Goal: Information Seeking & Learning: Find contact information

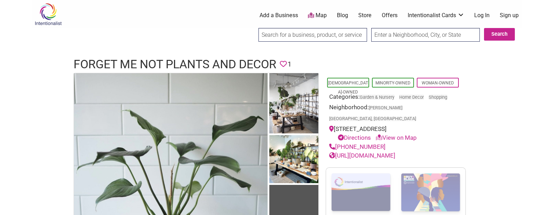
click at [325, 212] on div "Latino-Owned Minority-Owned Woman-Owned Categories: Garden & Nursery Home Decor…" at bounding box center [396, 193] width 154 height 241
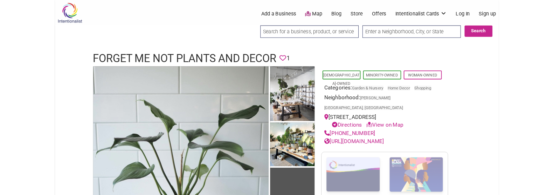
scroll to position [3, 0]
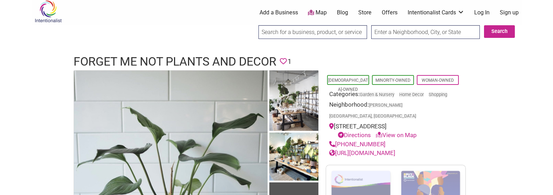
click at [12, 68] on body "× Menu 0 Add a Business Map Blog Store Offers Intentionalist Cards Buy Black Ca…" at bounding box center [276, 94] width 553 height 195
drag, startPoint x: 383, startPoint y: 131, endPoint x: 337, endPoint y: 132, distance: 45.9
click at [337, 140] on div "(206) 453-4467" at bounding box center [395, 144] width 133 height 9
copy link "(206) 453-4467"
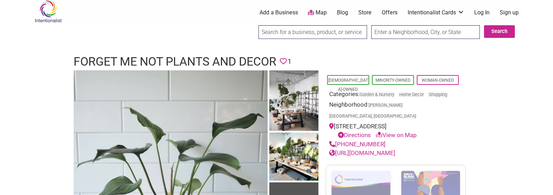
click at [395, 149] on link "https://forgetmenot-seattle.com" at bounding box center [362, 152] width 66 height 7
click at [185, 59] on h1 "Forget Me Not Plants and Decor" at bounding box center [175, 61] width 203 height 17
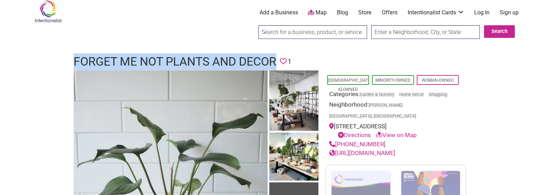
click at [185, 59] on h1 "Forget Me Not Plants and Decor" at bounding box center [175, 61] width 203 height 17
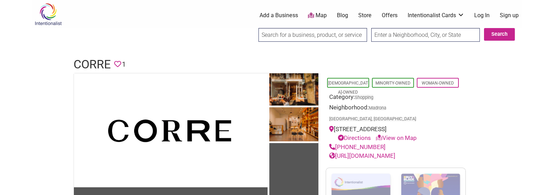
click at [78, 59] on h1 "Corre" at bounding box center [92, 64] width 37 height 17
copy h1 "Corre"
drag, startPoint x: 380, startPoint y: 136, endPoint x: 337, endPoint y: 136, distance: 43.4
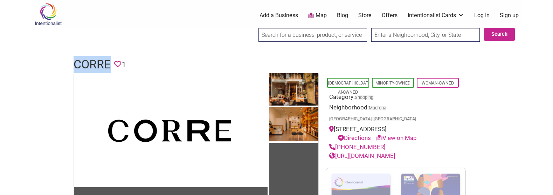
click at [337, 143] on div "(206) 620-1809" at bounding box center [395, 147] width 133 height 9
copy link "(206) 620-1809"
click at [388, 152] on link "https://shopcorre.com" at bounding box center [362, 155] width 66 height 7
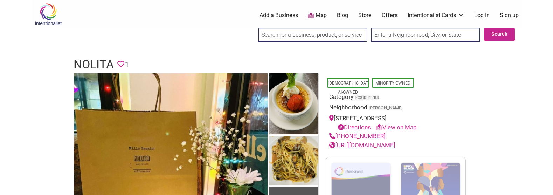
click at [88, 56] on h1 "NoLIta" at bounding box center [94, 64] width 40 height 17
copy h1 "NoLIta"
drag, startPoint x: 375, startPoint y: 135, endPoint x: 337, endPoint y: 132, distance: 38.3
click at [337, 132] on div "(206) 789-4933" at bounding box center [395, 136] width 133 height 9
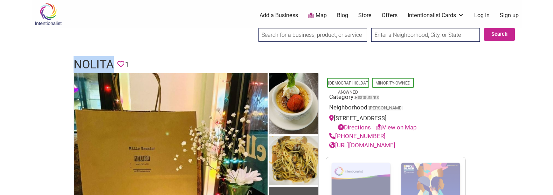
copy link "(206) 789-4933"
click at [379, 145] on link "https://www.nolitasea.com/" at bounding box center [362, 145] width 66 height 7
drag, startPoint x: 73, startPoint y: 58, endPoint x: 113, endPoint y: 60, distance: 40.7
click at [113, 60] on div "NoLIta Favorite 1" at bounding box center [277, 64] width 420 height 17
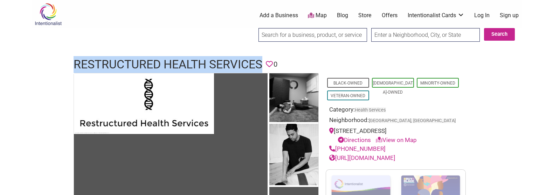
drag, startPoint x: 394, startPoint y: 145, endPoint x: 338, endPoint y: 146, distance: 56.1
click at [338, 146] on div "[PHONE_NUMBER]" at bounding box center [395, 148] width 133 height 9
click at [390, 148] on div "[PHONE_NUMBER]" at bounding box center [395, 148] width 133 height 9
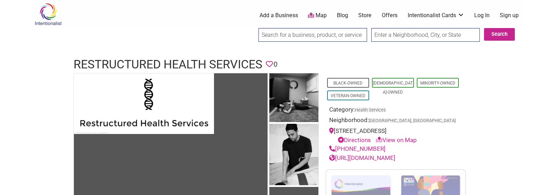
drag, startPoint x: 387, startPoint y: 148, endPoint x: 336, endPoint y: 150, distance: 50.8
click at [336, 150] on div "[PHONE_NUMBER]" at bounding box center [395, 148] width 133 height 9
copy link "[PHONE_NUMBER]"
drag, startPoint x: 420, startPoint y: 157, endPoint x: 337, endPoint y: 156, distance: 82.3
click at [337, 156] on div "[URL][DOMAIN_NAME]" at bounding box center [395, 157] width 133 height 9
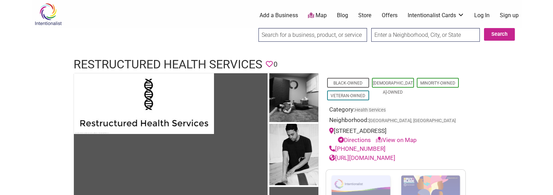
copy link "[URL][DOMAIN_NAME]"
click at [395, 156] on link "[URL][DOMAIN_NAME]" at bounding box center [362, 157] width 66 height 7
click at [206, 59] on h1 "Restructured Health Services" at bounding box center [168, 64] width 189 height 17
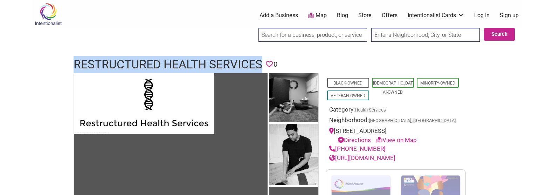
click at [206, 59] on h1 "Restructured Health Services" at bounding box center [168, 64] width 189 height 17
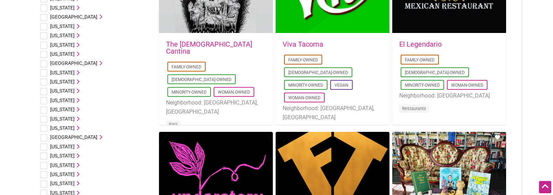
scroll to position [175, 0]
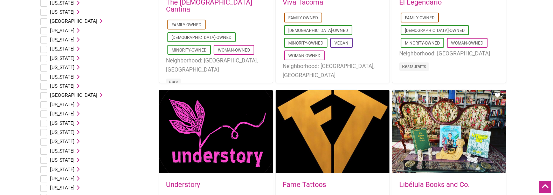
drag, startPoint x: 537, startPoint y: 45, endPoint x: 537, endPoint y: 88, distance: 43.4
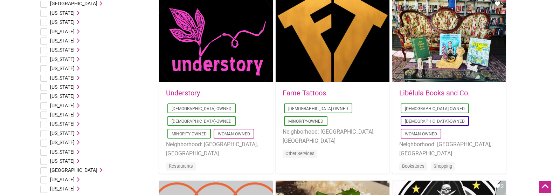
drag, startPoint x: 540, startPoint y: 44, endPoint x: 541, endPoint y: 93, distance: 48.4
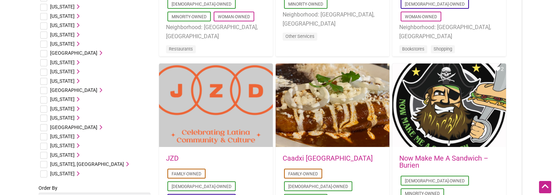
scroll to position [497, 0]
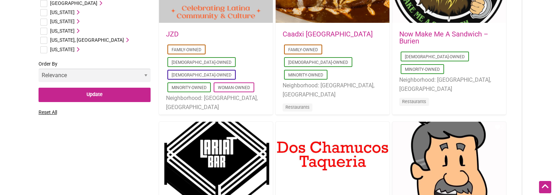
drag, startPoint x: 529, startPoint y: 70, endPoint x: 523, endPoint y: 119, distance: 49.3
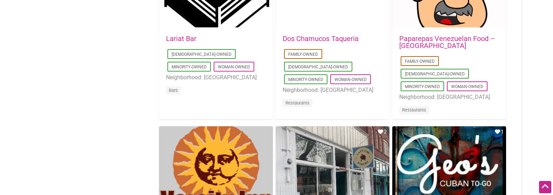
drag, startPoint x: 524, startPoint y: 69, endPoint x: 521, endPoint y: 110, distance: 41.8
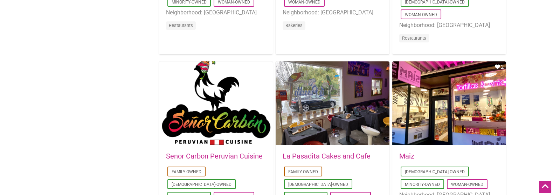
drag, startPoint x: 520, startPoint y: 70, endPoint x: 514, endPoint y: 102, distance: 32.6
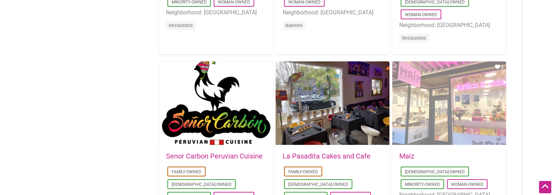
scroll to position [929, 0]
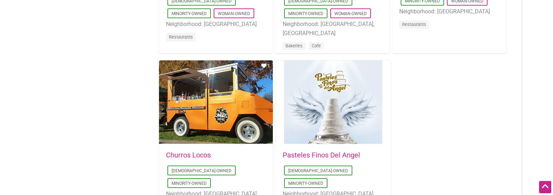
drag, startPoint x: 516, startPoint y: 74, endPoint x: 501, endPoint y: 112, distance: 41.2
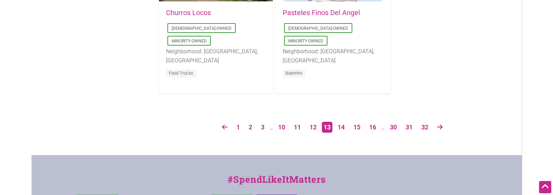
scroll to position [1290, 0]
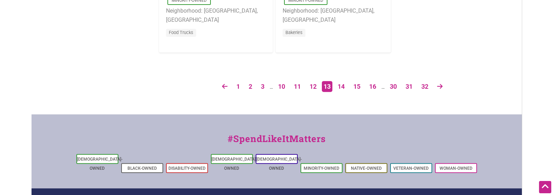
drag, startPoint x: 452, startPoint y: 83, endPoint x: 449, endPoint y: 123, distance: 39.6
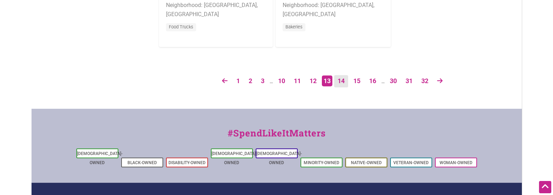
click at [340, 83] on link "14" at bounding box center [341, 81] width 14 height 12
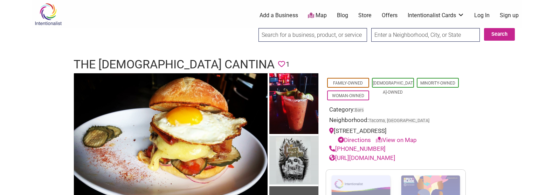
click at [128, 60] on h1 "The Church Cantina" at bounding box center [174, 64] width 201 height 17
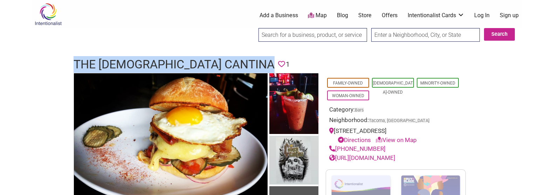
click at [128, 60] on h1 "The Church Cantina" at bounding box center [174, 64] width 201 height 17
copy h1 "The Church Cantina"
click at [391, 157] on link "https://www.facebook.com/thechurchcantina/" at bounding box center [362, 157] width 66 height 7
drag, startPoint x: 376, startPoint y: 145, endPoint x: 336, endPoint y: 147, distance: 40.0
click at [336, 147] on div "(253) 292-0544" at bounding box center [395, 148] width 133 height 9
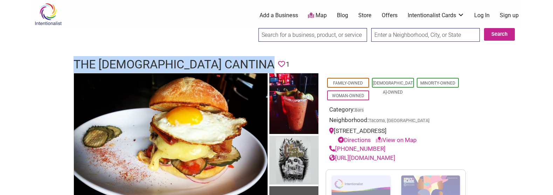
copy link "(253) 292-0544"
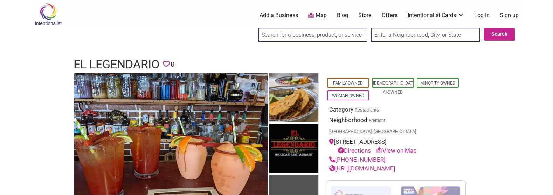
click at [132, 61] on h1 "El Legendario" at bounding box center [117, 64] width 86 height 17
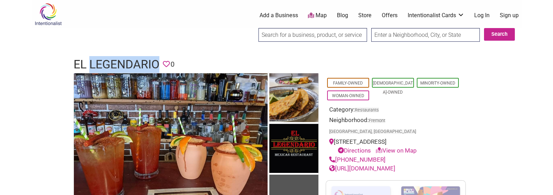
click at [132, 61] on h1 "El Legendario" at bounding box center [117, 64] width 86 height 17
copy h1 "El Legendario"
drag, startPoint x: 378, startPoint y: 148, endPoint x: 336, endPoint y: 146, distance: 42.4
click at [336, 155] on div "[PHONE_NUMBER]" at bounding box center [395, 159] width 133 height 9
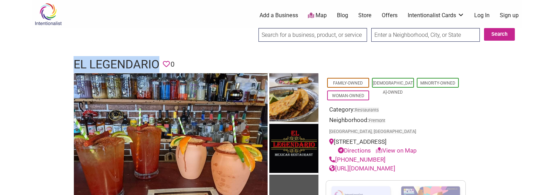
copy link "[PHONE_NUMBER]"
click at [395, 165] on link "[URL][DOMAIN_NAME]" at bounding box center [362, 168] width 66 height 7
drag, startPoint x: 67, startPoint y: 60, endPoint x: 153, endPoint y: 60, distance: 86.5
click at [156, 60] on div "El Legendario Favorite 0" at bounding box center [277, 64] width 420 height 17
copy h1 "El Legendari"
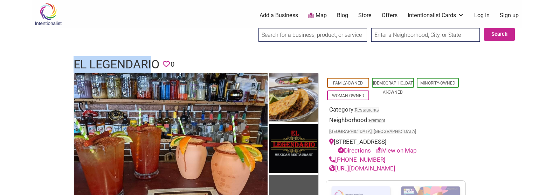
click at [79, 64] on h1 "El Legendario" at bounding box center [117, 64] width 86 height 17
drag, startPoint x: 72, startPoint y: 62, endPoint x: 165, endPoint y: 60, distance: 93.2
click at [165, 60] on div "El Legendario Favorite 0" at bounding box center [277, 64] width 420 height 17
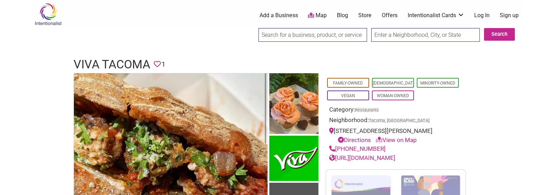
click at [123, 60] on h1 "Viva Tacoma" at bounding box center [112, 64] width 77 height 17
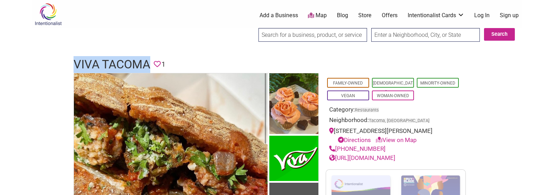
click at [123, 60] on h1 "Viva Tacoma" at bounding box center [112, 64] width 77 height 17
copy h1 "Viva Tacoma"
drag, startPoint x: 383, startPoint y: 148, endPoint x: 336, endPoint y: 149, distance: 46.6
click at [336, 149] on div "[PHONE_NUMBER]" at bounding box center [395, 148] width 133 height 9
copy link "[PHONE_NUMBER]"
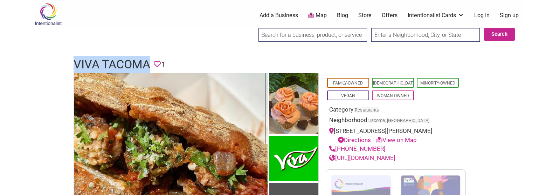
click at [395, 157] on link "http://www.viva4life.com/" at bounding box center [362, 157] width 66 height 7
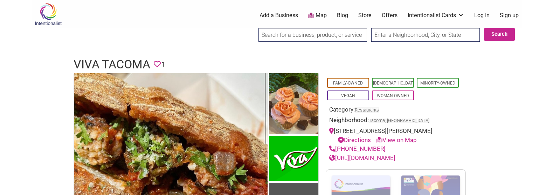
click at [125, 61] on h1 "Viva Tacoma" at bounding box center [112, 64] width 77 height 17
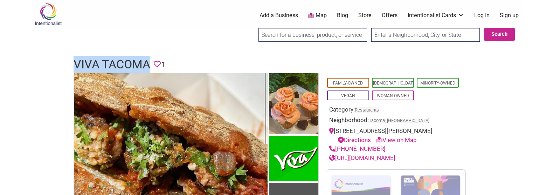
click at [125, 61] on h1 "Viva Tacoma" at bounding box center [112, 64] width 77 height 17
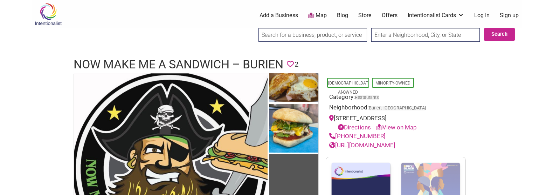
click at [185, 67] on h1 "Now Make Me A Sandwich – Burien" at bounding box center [179, 64] width 210 height 17
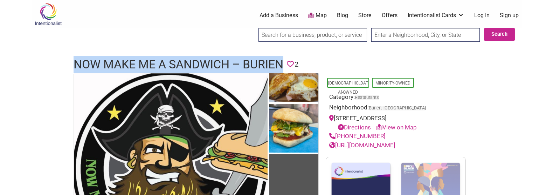
click at [185, 67] on h1 "Now Make Me A Sandwich – Burien" at bounding box center [179, 64] width 210 height 17
copy h1 "Now Make Me A Sandwich – Burien"
drag, startPoint x: 382, startPoint y: 135, endPoint x: 336, endPoint y: 134, distance: 45.6
click at [336, 134] on div "(206) 708-1164" at bounding box center [395, 136] width 133 height 9
copy link "(206) 708-1164"
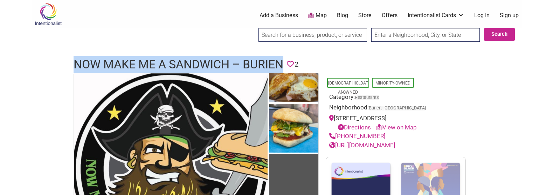
click at [393, 145] on link "https://www.nowmakemeasandwich.com/" at bounding box center [362, 145] width 66 height 7
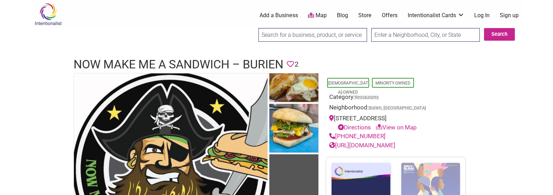
click at [180, 62] on h1 "Now Make Me A Sandwich – Burien" at bounding box center [179, 64] width 210 height 17
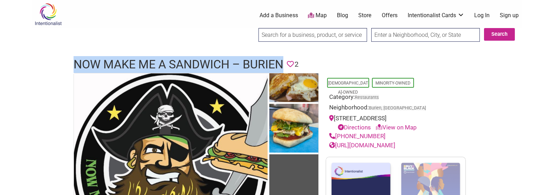
click at [180, 62] on h1 "Now Make Me A Sandwich – Burien" at bounding box center [179, 64] width 210 height 17
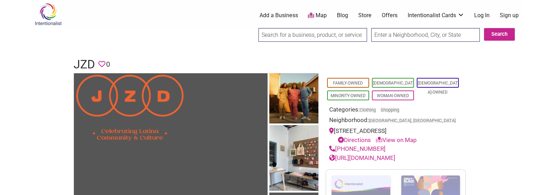
click at [88, 63] on h1 "JZD" at bounding box center [84, 64] width 21 height 17
copy h1 "JZD"
drag, startPoint x: 380, startPoint y: 149, endPoint x: 336, endPoint y: 151, distance: 44.2
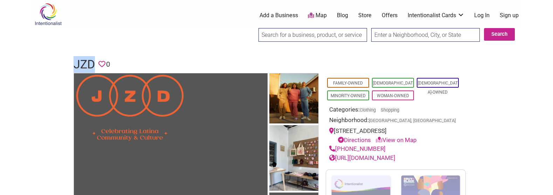
click at [336, 151] on div "[PHONE_NUMBER]" at bounding box center [395, 148] width 133 height 9
copy link "[PHONE_NUMBER]"
click at [385, 158] on link "[URL][DOMAIN_NAME]" at bounding box center [362, 157] width 66 height 7
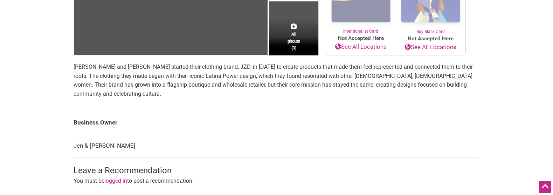
drag, startPoint x: 448, startPoint y: 145, endPoint x: 440, endPoint y: 146, distance: 7.4
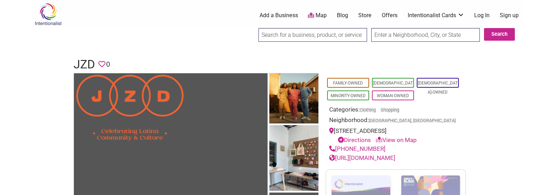
drag, startPoint x: 350, startPoint y: 129, endPoint x: 301, endPoint y: 6, distance: 131.9
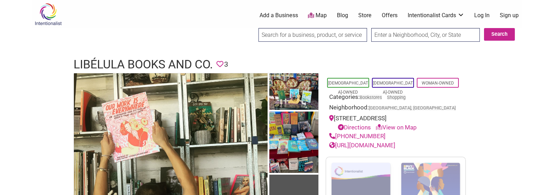
click at [158, 57] on h1 "Libélula Books and Co." at bounding box center [143, 64] width 139 height 17
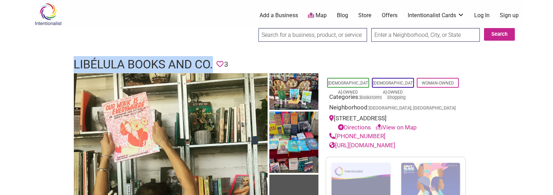
click at [158, 57] on h1 "Libélula Books and Co." at bounding box center [143, 64] width 139 height 17
copy h1 "Libélula Books and Co."
drag, startPoint x: 380, startPoint y: 135, endPoint x: 338, endPoint y: 135, distance: 42.4
click at [338, 135] on div "(619) 913-3046" at bounding box center [395, 136] width 133 height 9
click at [378, 135] on div "(619) 913-3046" at bounding box center [395, 136] width 133 height 9
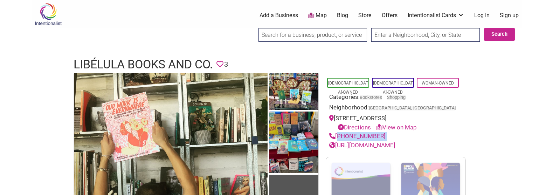
drag, startPoint x: 379, startPoint y: 135, endPoint x: 337, endPoint y: 137, distance: 42.1
click at [337, 137] on div "(619) 913-3046" at bounding box center [395, 136] width 133 height 9
click at [395, 146] on link "https://www.facebook.com/LibelulaBooksCo/" at bounding box center [362, 145] width 66 height 7
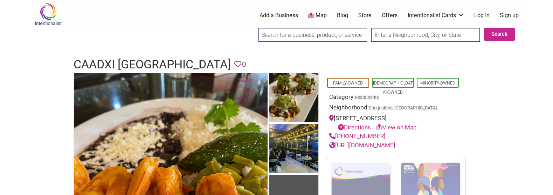
click at [85, 64] on h1 "Caadxi [GEOGRAPHIC_DATA]" at bounding box center [152, 64] width 157 height 17
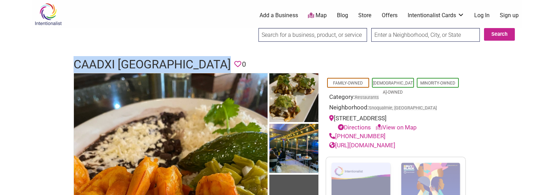
click at [85, 64] on h1 "Caadxi [GEOGRAPHIC_DATA]" at bounding box center [152, 64] width 157 height 17
copy h1 "Caadxi Oaxaca"
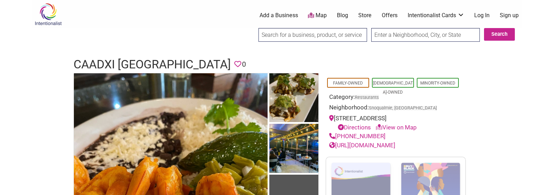
click at [398, 133] on div "(425) 434-9587" at bounding box center [395, 136] width 133 height 9
drag, startPoint x: 380, startPoint y: 134, endPoint x: 337, endPoint y: 134, distance: 42.7
click at [337, 134] on div "(425) 434-9587" at bounding box center [395, 136] width 133 height 9
copy link "(425) 434-9587"
click at [374, 143] on link "https://www.facebook.com/CaadxiOaxaca" at bounding box center [362, 145] width 66 height 7
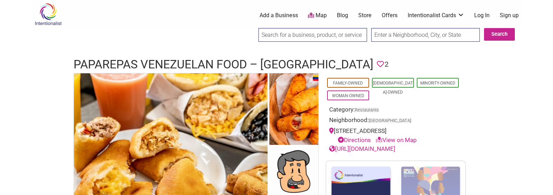
click at [180, 61] on h1 "Paparepas Venezuelan Food – [GEOGRAPHIC_DATA]" at bounding box center [224, 64] width 300 height 17
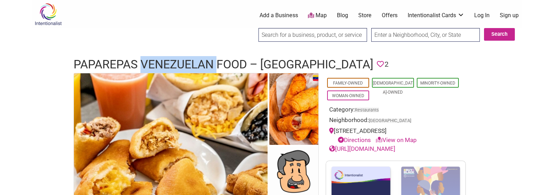
click at [180, 61] on h1 "Paparepas Venezuelan Food – [GEOGRAPHIC_DATA]" at bounding box center [224, 64] width 300 height 17
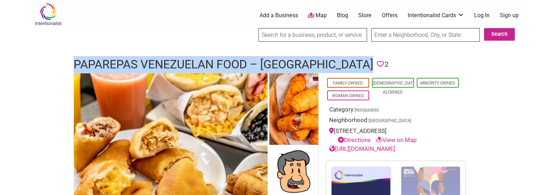
click at [180, 61] on h1 "Paparepas Venezuelan Food – [GEOGRAPHIC_DATA]" at bounding box center [224, 64] width 300 height 17
copy h1 "Paparepas Venezuelan Food – [GEOGRAPHIC_DATA]"
click at [395, 149] on link "https://www.paparepas.com/" at bounding box center [362, 148] width 66 height 7
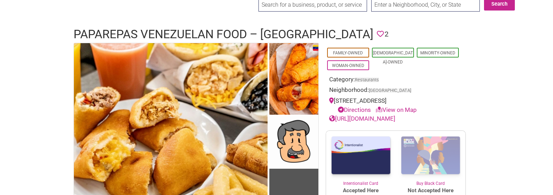
scroll to position [38, 0]
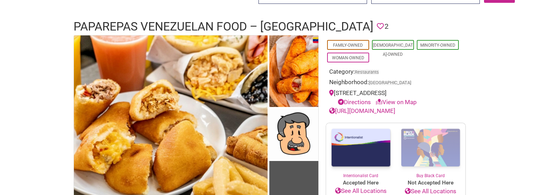
drag, startPoint x: 435, startPoint y: 113, endPoint x: 435, endPoint y: 127, distance: 13.7
click at [209, 18] on h1 "Paparepas Venezuelan Food – Capitol Hill" at bounding box center [224, 26] width 300 height 17
click at [212, 22] on h1 "Paparepas Venezuelan Food – Capitol Hill" at bounding box center [224, 26] width 300 height 17
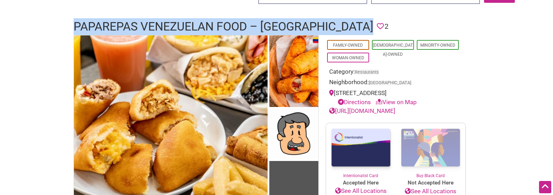
click at [212, 22] on h1 "Paparepas Venezuelan Food – Capitol Hill" at bounding box center [224, 26] width 300 height 17
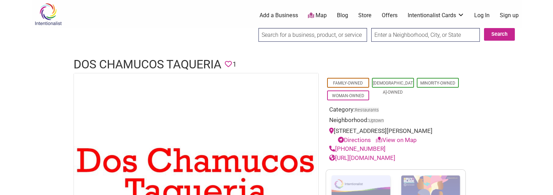
click at [122, 66] on h1 "Dos Chamucos Taqueria" at bounding box center [148, 64] width 148 height 17
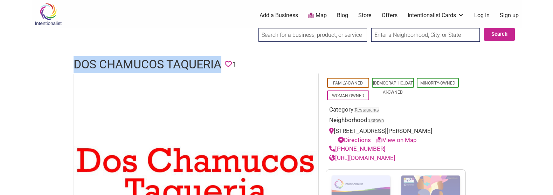
click at [122, 66] on h1 "Dos Chamucos Taqueria" at bounding box center [148, 64] width 148 height 17
copy h1 "Dos Chamucos Taqueria"
drag, startPoint x: 379, startPoint y: 147, endPoint x: 336, endPoint y: 145, distance: 42.5
click at [336, 145] on div "[PHONE_NUMBER]" at bounding box center [395, 148] width 133 height 9
copy link "[PHONE_NUMBER]"
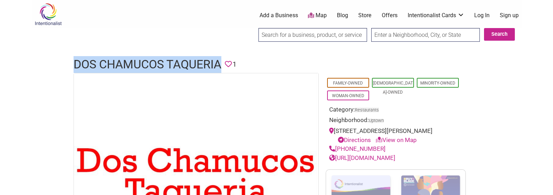
click at [395, 157] on link "[URL][DOMAIN_NAME]" at bounding box center [362, 157] width 66 height 7
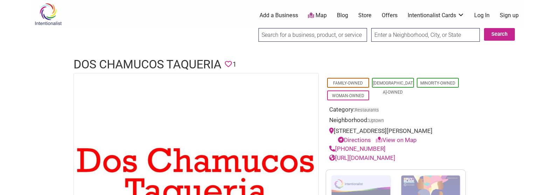
click at [125, 61] on h1 "Dos Chamucos Taqueria" at bounding box center [148, 64] width 148 height 17
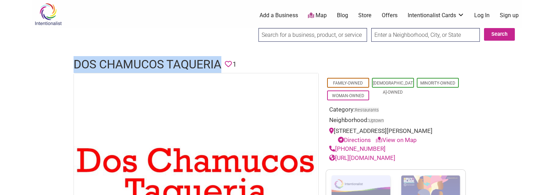
click at [125, 61] on h1 "Dos Chamucos Taqueria" at bounding box center [148, 64] width 148 height 17
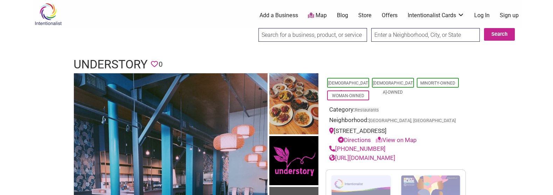
click at [135, 60] on h1 "Understory" at bounding box center [111, 64] width 74 height 17
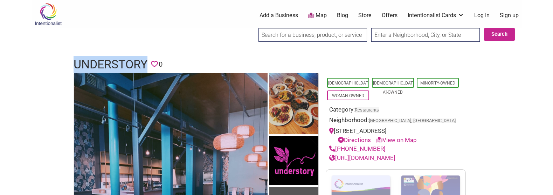
click at [135, 60] on h1 "Understory" at bounding box center [111, 64] width 74 height 17
copy h1 "Understory"
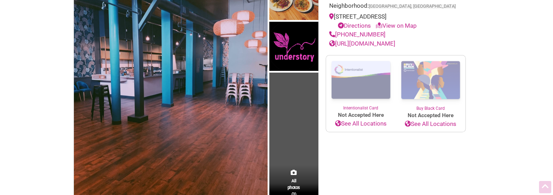
scroll to position [117, 0]
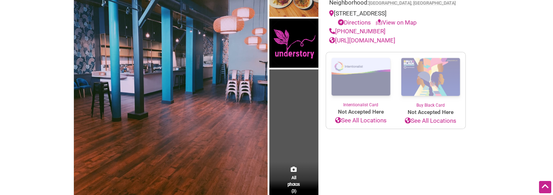
drag, startPoint x: 382, startPoint y: 146, endPoint x: 336, endPoint y: 31, distance: 124.4
click at [336, 31] on div "(510) 817-4356" at bounding box center [395, 31] width 133 height 9
copy link "(510) 817-4356"
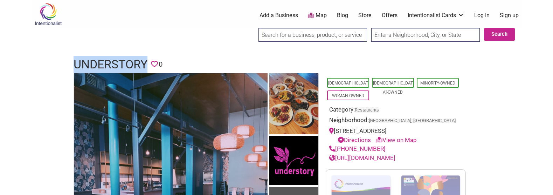
click at [395, 159] on link "https://understoryoakland.com/" at bounding box center [362, 157] width 66 height 7
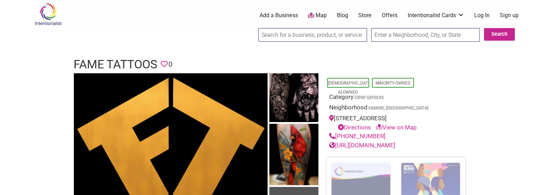
click at [135, 65] on h1 "Fame Tattoos" at bounding box center [116, 64] width 84 height 17
drag, startPoint x: 135, startPoint y: 65, endPoint x: 98, endPoint y: 62, distance: 36.6
click at [98, 62] on h1 "Fame Tattoos" at bounding box center [116, 64] width 84 height 17
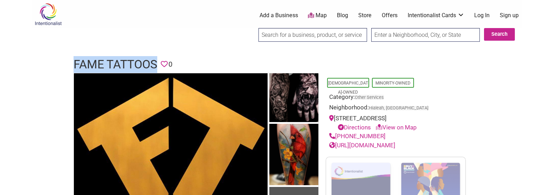
click at [98, 62] on h1 "Fame Tattoos" at bounding box center [116, 64] width 84 height 17
copy h1 "Fame Tattoos"
drag, startPoint x: 386, startPoint y: 143, endPoint x: 336, endPoint y: 145, distance: 50.5
click at [336, 141] on div "(305) 303-2025" at bounding box center [395, 136] width 133 height 9
copy link "(305) 303-2025"
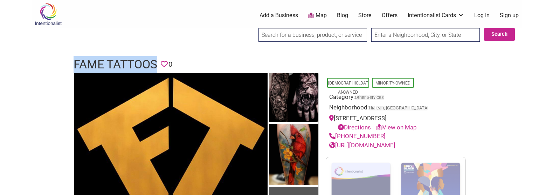
click at [395, 149] on link "https://www.fametattoos.com/" at bounding box center [362, 145] width 66 height 7
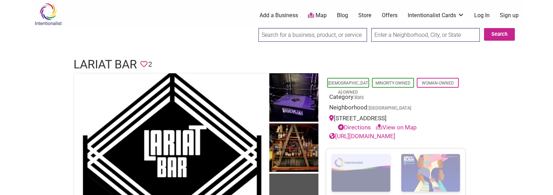
click at [100, 64] on h1 "Lariat Bar" at bounding box center [105, 64] width 63 height 17
copy h1 "Lariat Bar"
click at [395, 135] on link "https://www.lariatbarseattle.com/" at bounding box center [362, 135] width 66 height 7
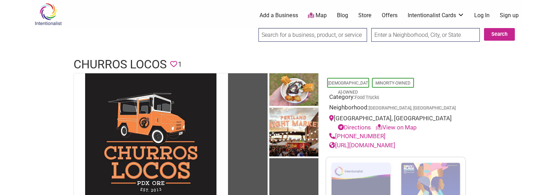
click at [102, 63] on h1 "Churros Locos" at bounding box center [120, 64] width 93 height 17
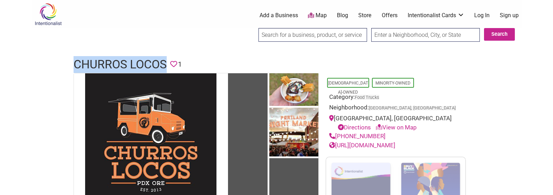
click at [102, 63] on h1 "Churros Locos" at bounding box center [120, 64] width 93 height 17
copy h1 "Churros Locos"
drag, startPoint x: 381, startPoint y: 135, endPoint x: 336, endPoint y: 135, distance: 44.8
click at [336, 135] on div "(503) 318-3037" at bounding box center [395, 136] width 133 height 9
copy link "(503) 318-3037"
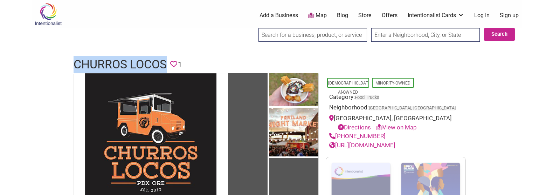
click at [367, 145] on link "https://www.churroslocos.com/" at bounding box center [362, 145] width 66 height 7
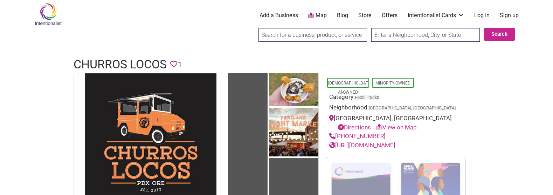
click at [113, 64] on h1 "Churros Locos" at bounding box center [120, 64] width 93 height 17
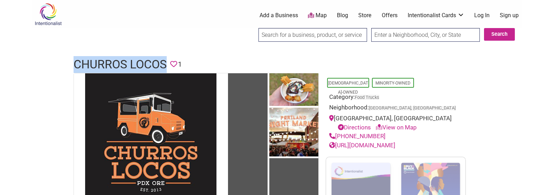
click at [113, 64] on h1 "Churros Locos" at bounding box center [120, 64] width 93 height 17
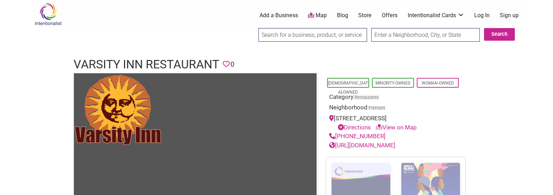
click at [154, 59] on h1 "Varsity Inn Restaurant" at bounding box center [147, 64] width 146 height 17
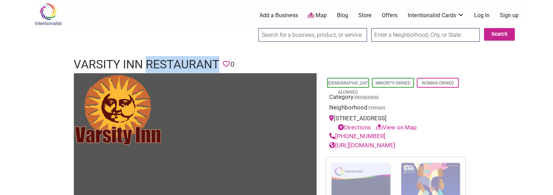
click at [154, 59] on h1 "Varsity Inn Restaurant" at bounding box center [147, 64] width 146 height 17
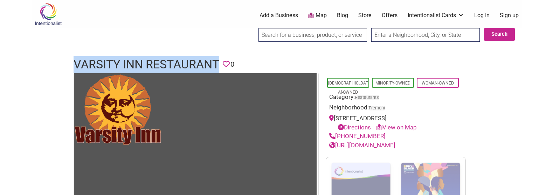
click at [154, 59] on h1 "Varsity Inn Restaurant" at bounding box center [147, 64] width 146 height 17
copy h1 "Varsity Inn Restaurant"
drag, startPoint x: 384, startPoint y: 135, endPoint x: 337, endPoint y: 133, distance: 47.7
click at [337, 133] on div "[PHONE_NUMBER]" at bounding box center [395, 136] width 133 height 9
copy link "(206) 547-2161"
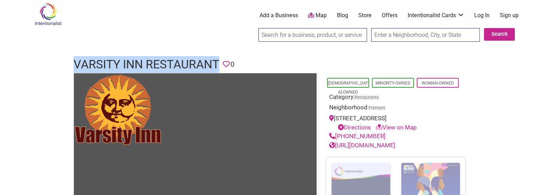
click at [359, 147] on link "https://varsityinnrestaurant.com/" at bounding box center [362, 145] width 66 height 7
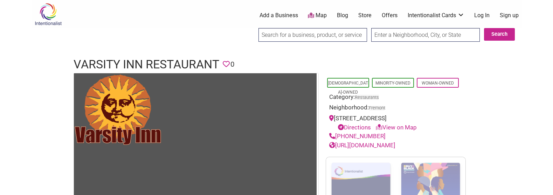
click at [186, 69] on h1 "Varsity Inn Restaurant" at bounding box center [147, 64] width 146 height 17
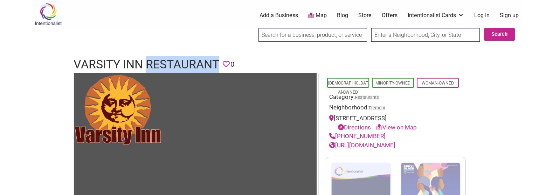
click at [186, 69] on h1 "Varsity Inn Restaurant" at bounding box center [147, 64] width 146 height 17
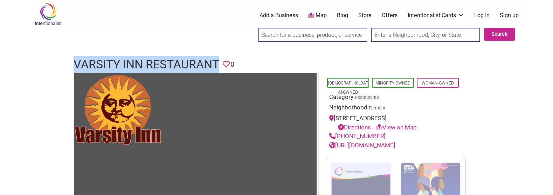
click at [186, 69] on h1 "Varsity Inn Restaurant" at bounding box center [147, 64] width 146 height 17
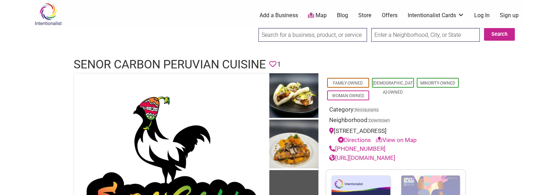
click at [395, 161] on link "[URL][DOMAIN_NAME]" at bounding box center [362, 157] width 66 height 7
click at [182, 63] on h1 "Senor Carbon Peruvian Cuisine" at bounding box center [170, 64] width 192 height 17
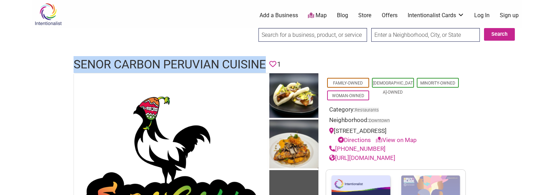
click at [182, 63] on h1 "Senor Carbon Peruvian Cuisine" at bounding box center [170, 64] width 192 height 17
copy h1 "Senor Carbon Peruvian Cuisine"
drag, startPoint x: 378, startPoint y: 150, endPoint x: 337, endPoint y: 149, distance: 41.7
click at [337, 149] on div "[PHONE_NUMBER]" at bounding box center [395, 148] width 133 height 9
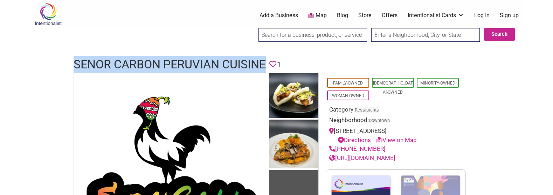
copy link "[PHONE_NUMBER]"
click at [366, 161] on link "[URL][DOMAIN_NAME]" at bounding box center [362, 157] width 66 height 7
